Goal: Find specific page/section: Find specific page/section

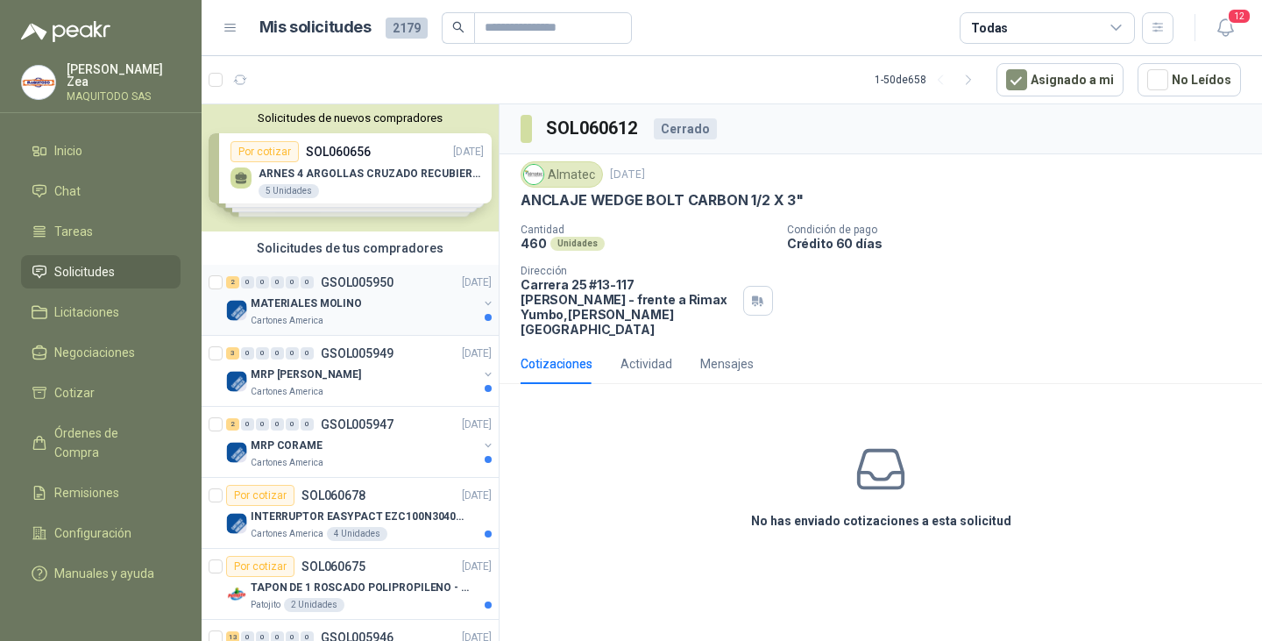
click at [391, 322] on div "Cartones America" at bounding box center [364, 321] width 227 height 14
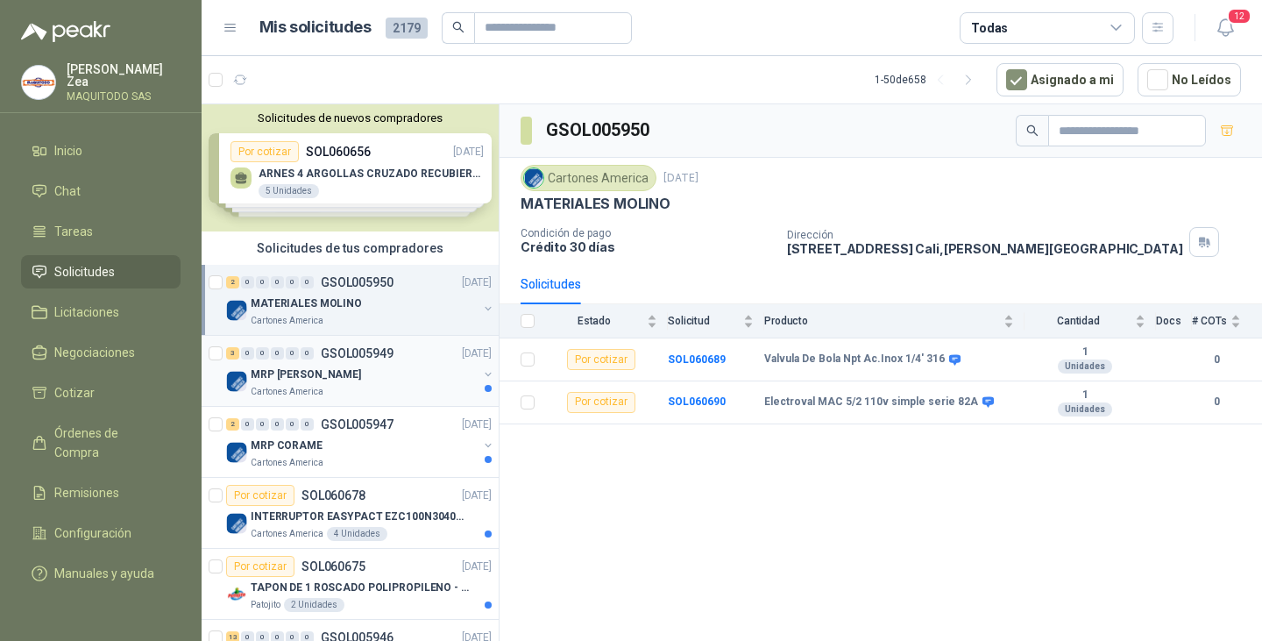
click at [370, 387] on div "Cartones America" at bounding box center [364, 392] width 227 height 14
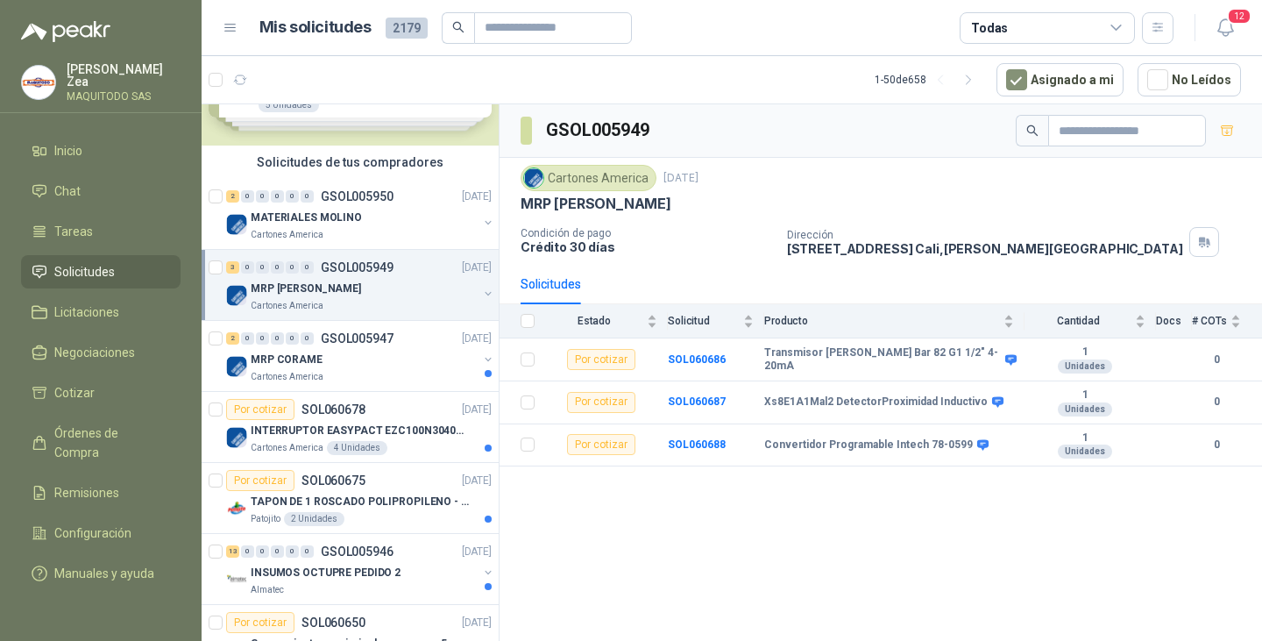
scroll to position [88, 0]
click at [371, 387] on div "2 0 0 0 0 0 GSOL005947 [DATE] MRP CORAME Cartones America" at bounding box center [350, 354] width 297 height 71
click at [309, 372] on p "Cartones America" at bounding box center [287, 375] width 73 height 14
